Goal: Task Accomplishment & Management: Manage account settings

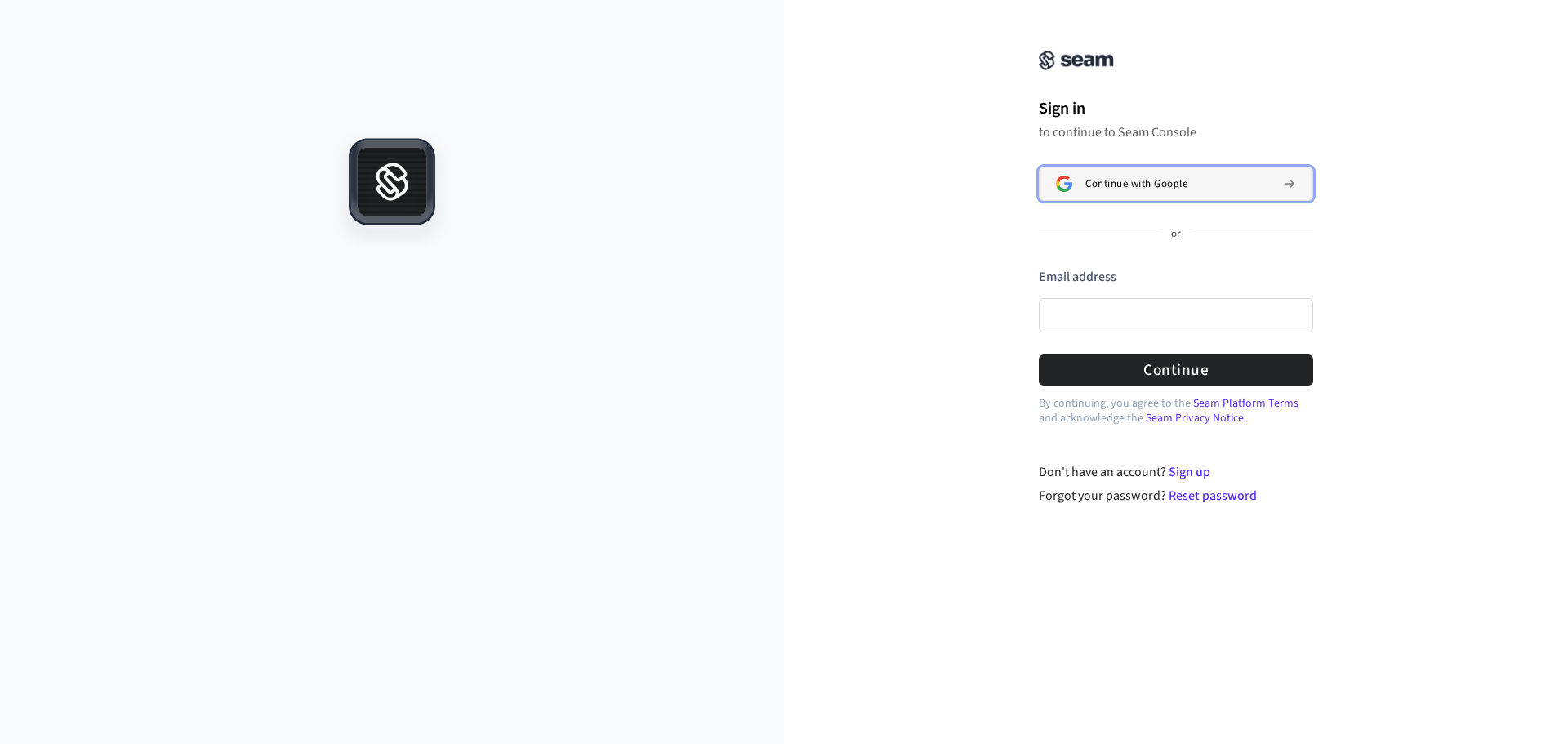
click at [1107, 180] on span "Continue with Google" at bounding box center [1137, 183] width 102 height 13
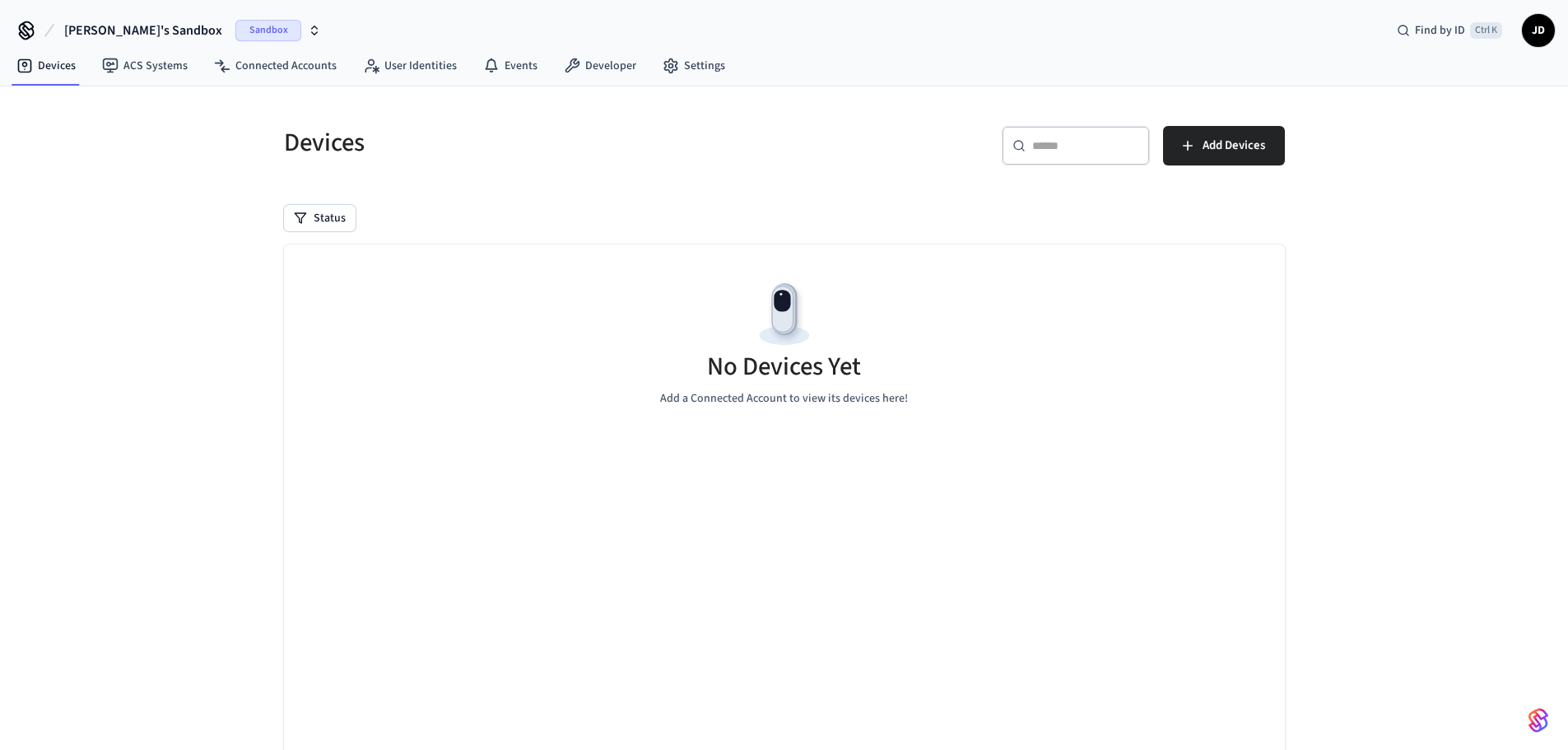
click at [24, 32] on icon at bounding box center [26, 31] width 26 height 26
click at [398, 64] on link "User Identities" at bounding box center [409, 66] width 120 height 30
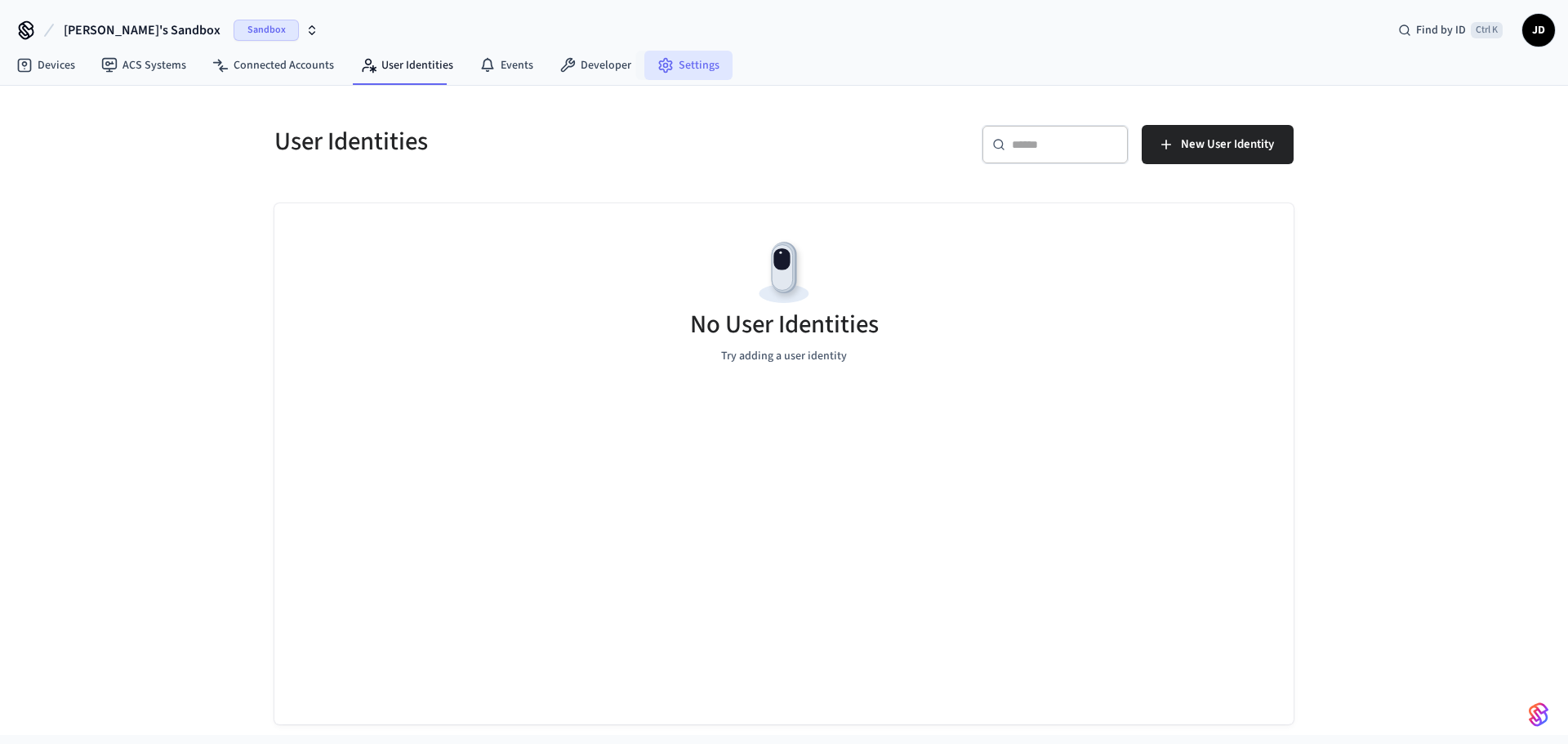
click at [667, 64] on link "Settings" at bounding box center [688, 66] width 88 height 30
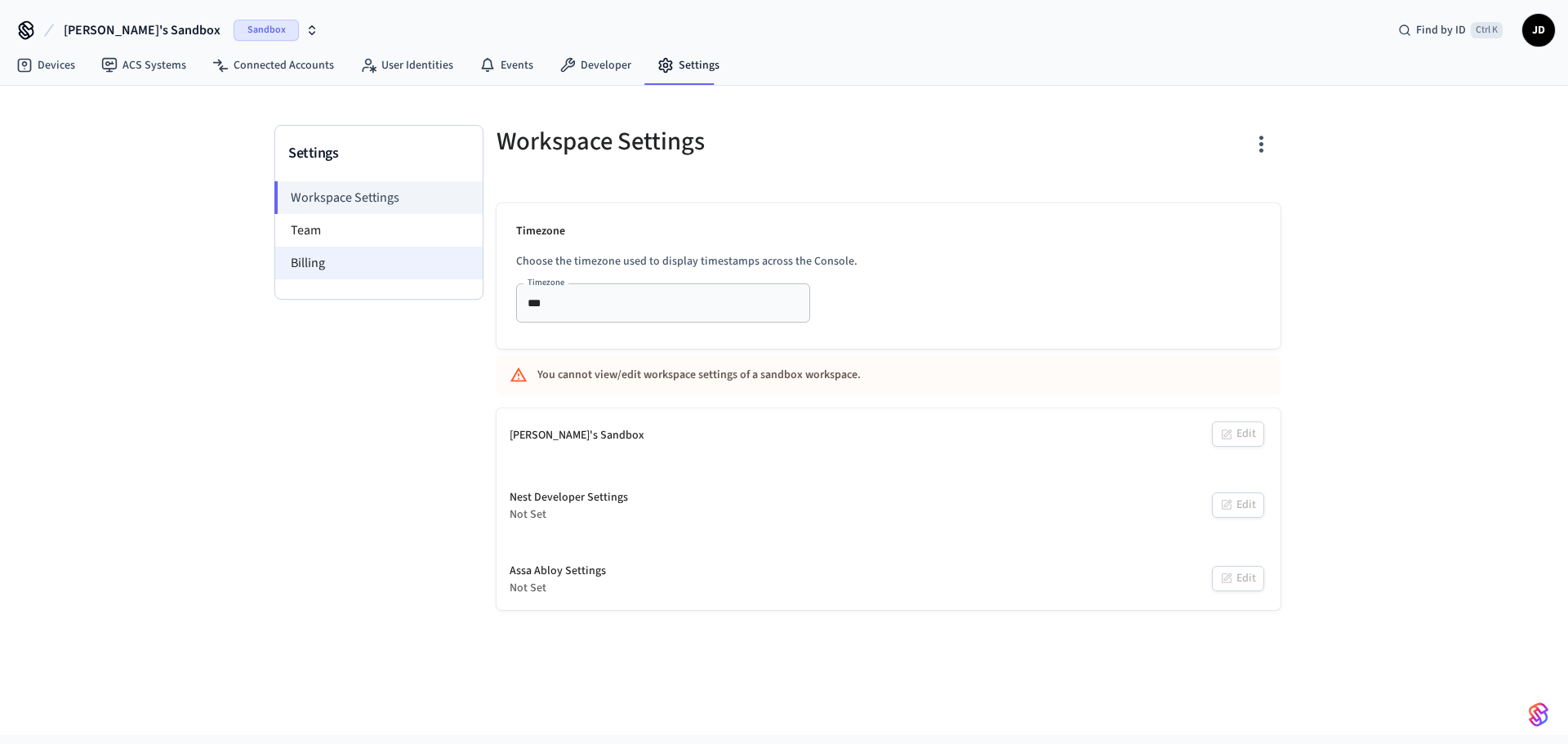
click at [325, 266] on li "Billing" at bounding box center [379, 262] width 207 height 32
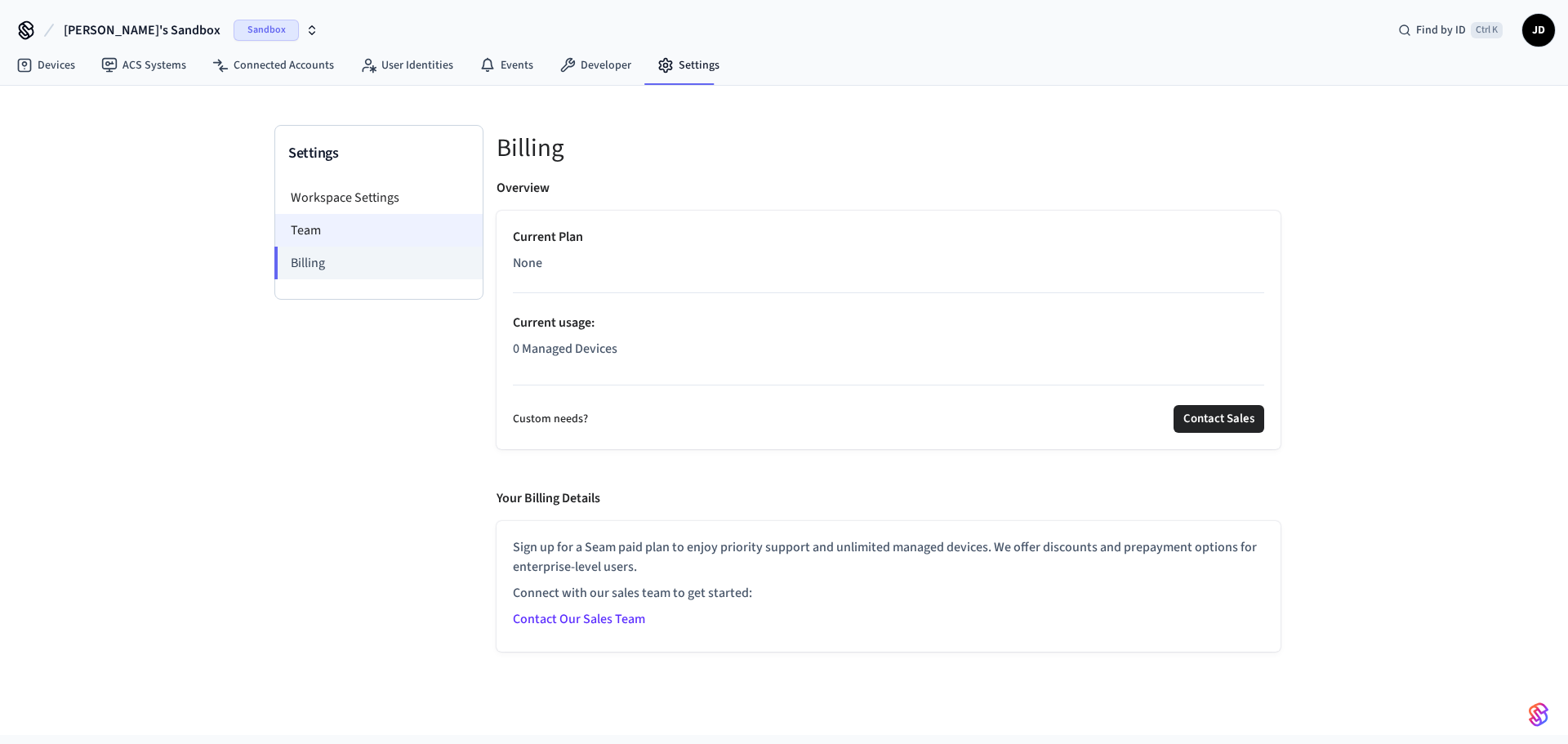
click at [320, 236] on li "Team" at bounding box center [379, 229] width 207 height 32
